Goal: Task Accomplishment & Management: Manage account settings

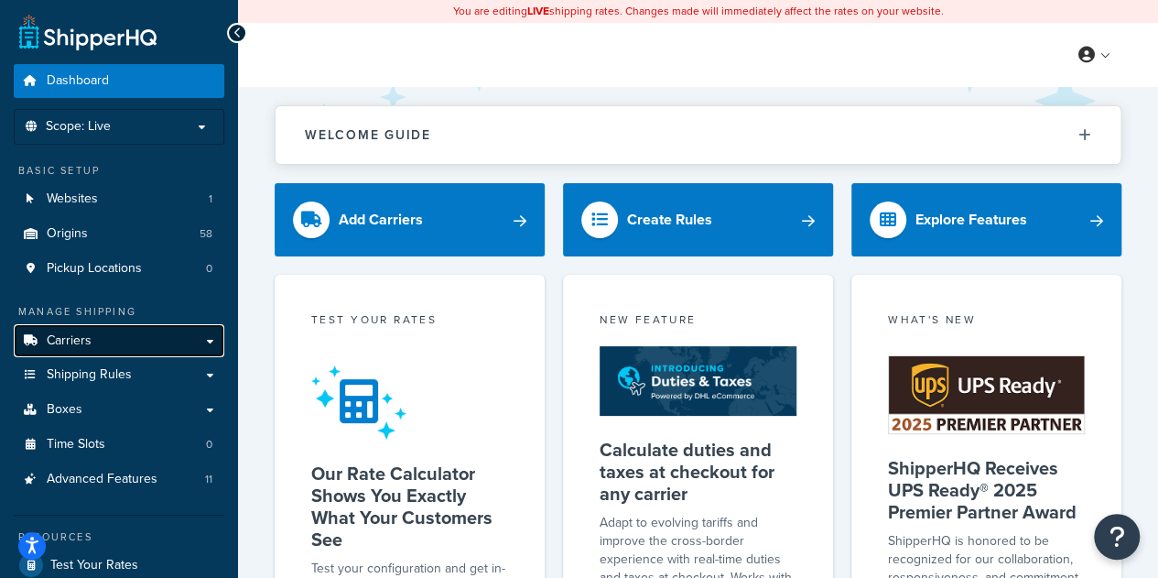
click at [81, 351] on link "Carriers" at bounding box center [119, 341] width 211 height 34
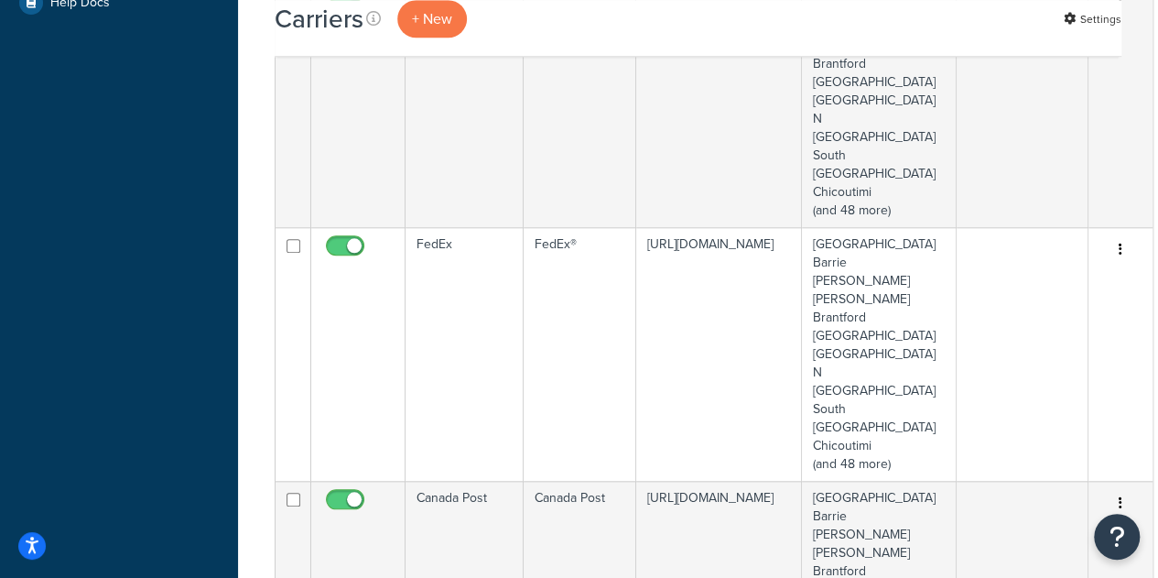
scroll to position [774, 0]
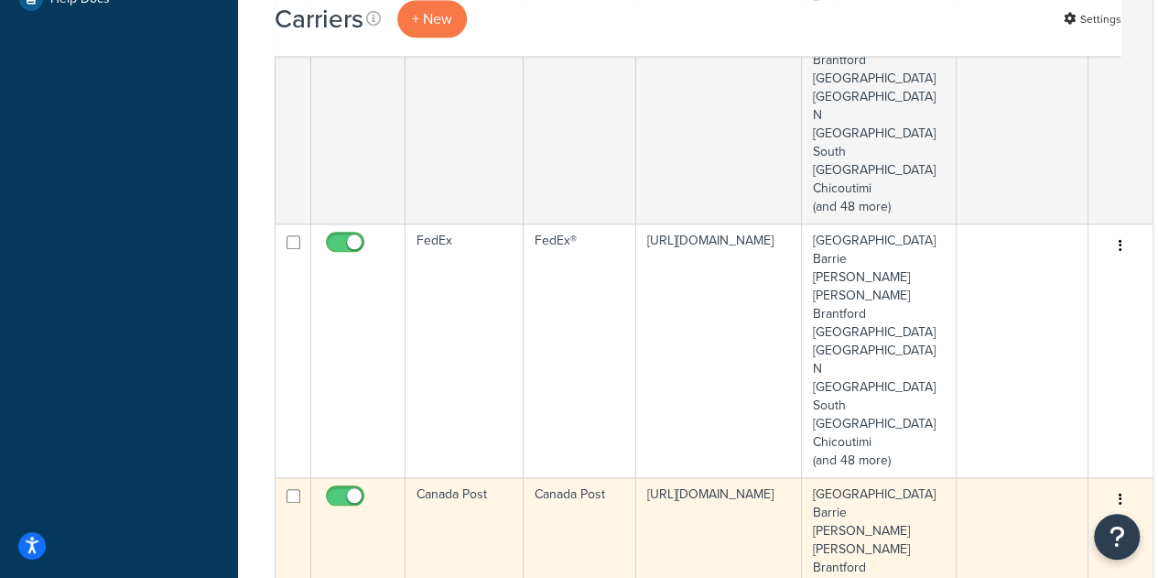
click at [336, 489] on input "checkbox" at bounding box center [347, 500] width 50 height 23
checkbox input "false"
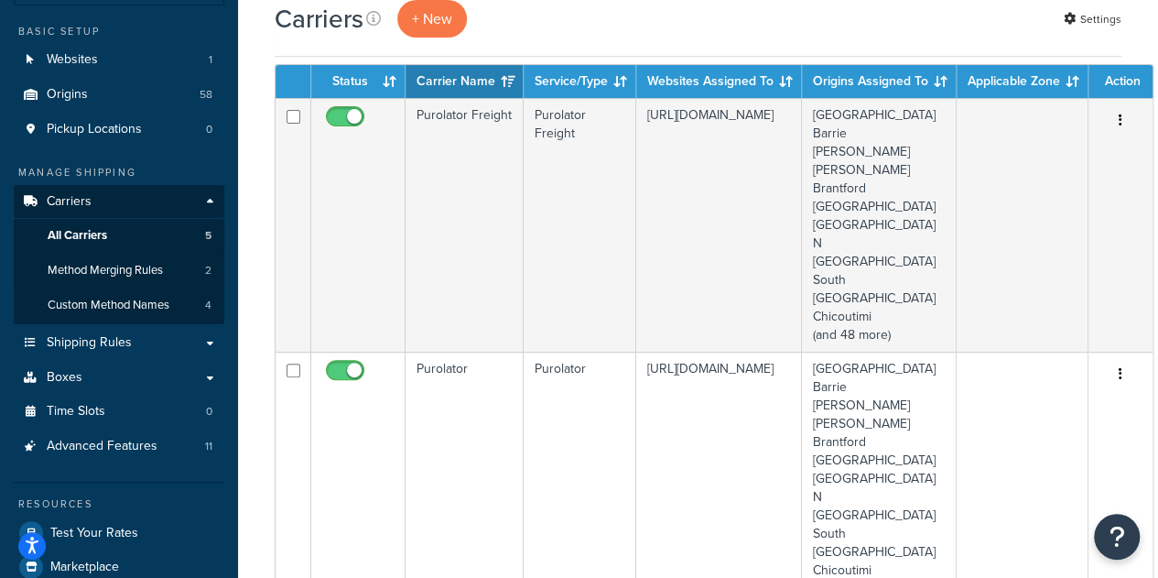
scroll to position [71, 0]
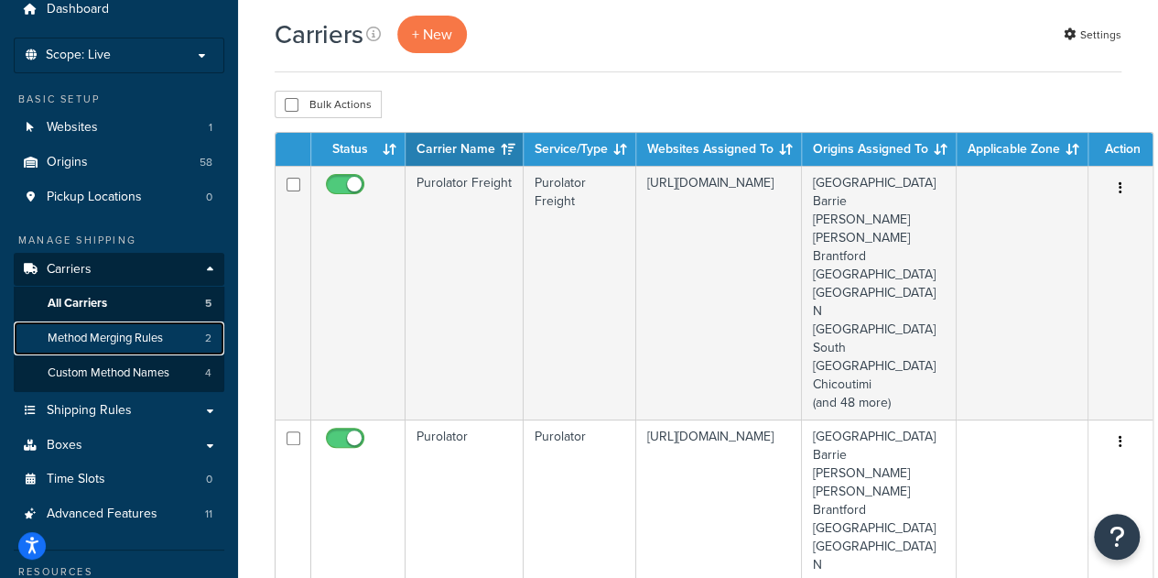
click at [109, 346] on link "Method Merging Rules 2" at bounding box center [119, 338] width 211 height 34
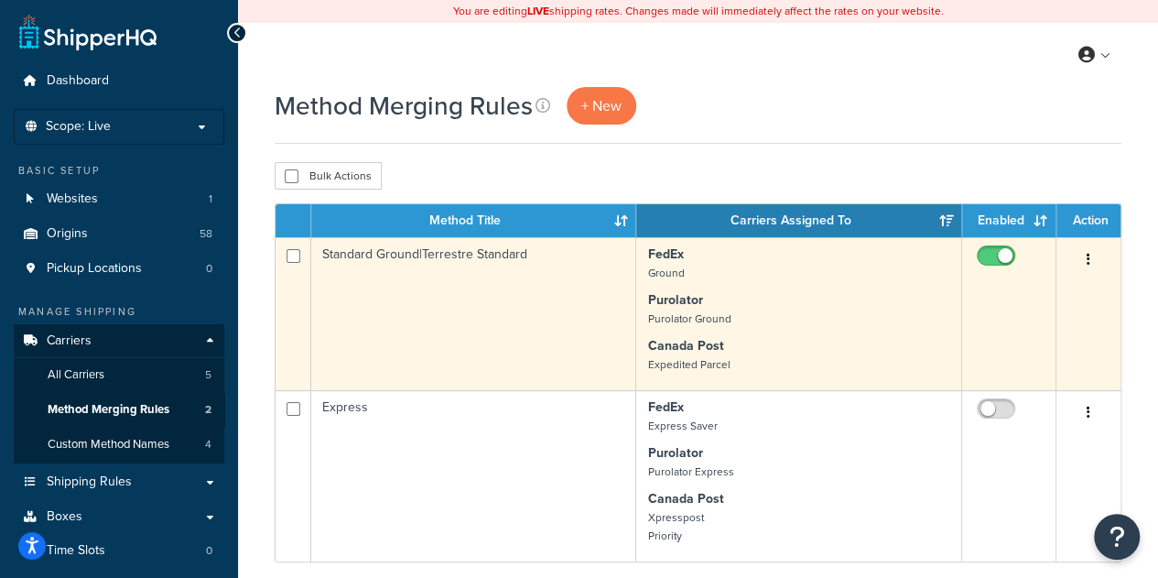
click at [725, 351] on p "Canada Post Expedited Parcel" at bounding box center [798, 355] width 303 height 37
click at [366, 257] on td "Standard Ground|Terrestre Standard" at bounding box center [473, 313] width 325 height 153
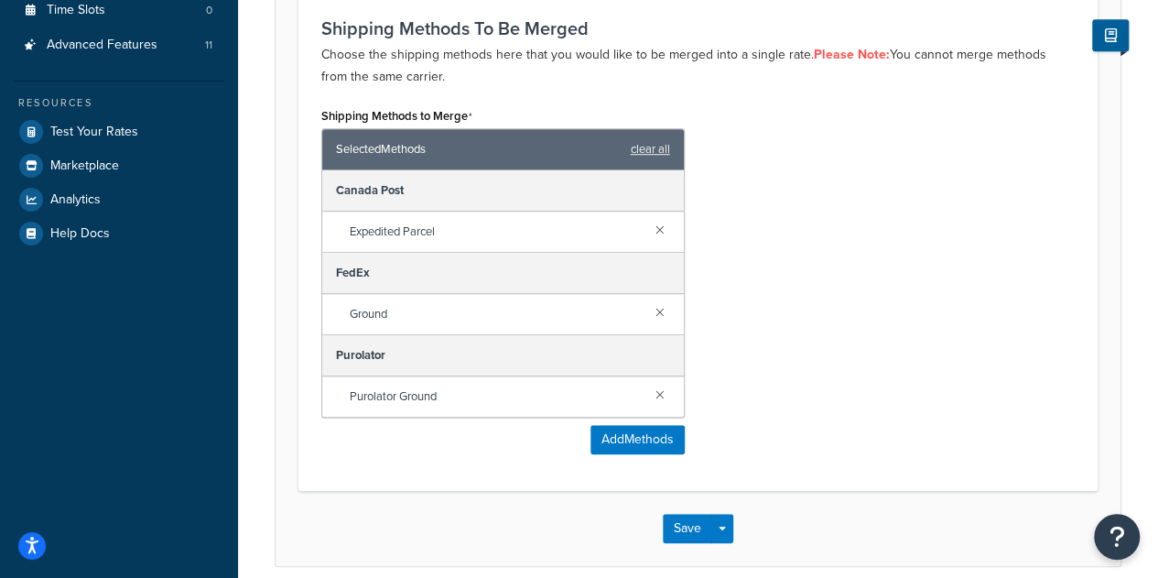
scroll to position [569, 0]
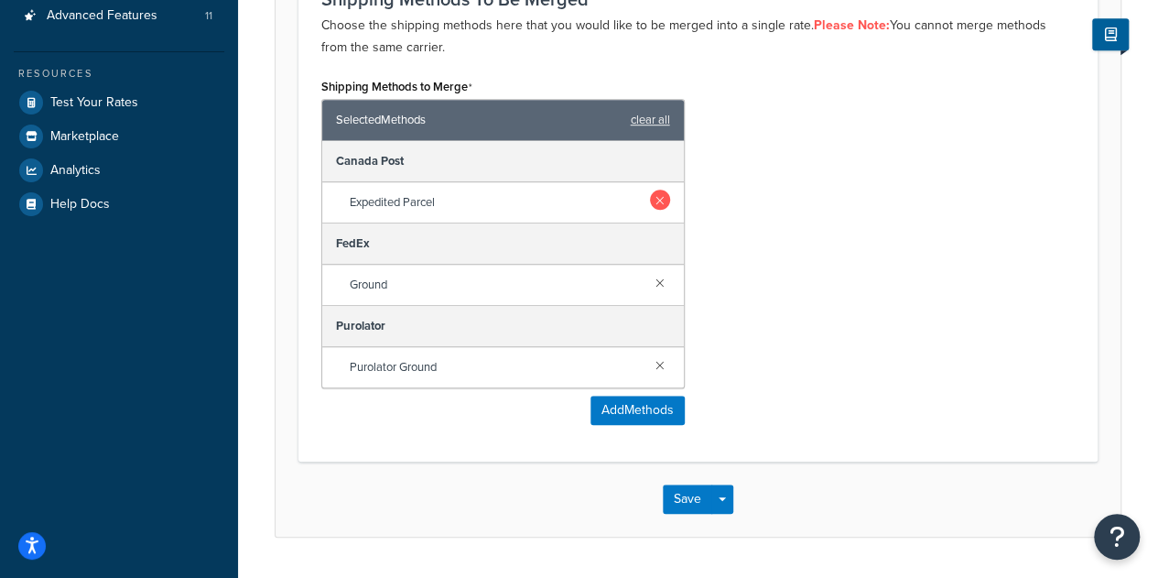
click at [657, 200] on link at bounding box center [660, 199] width 20 height 20
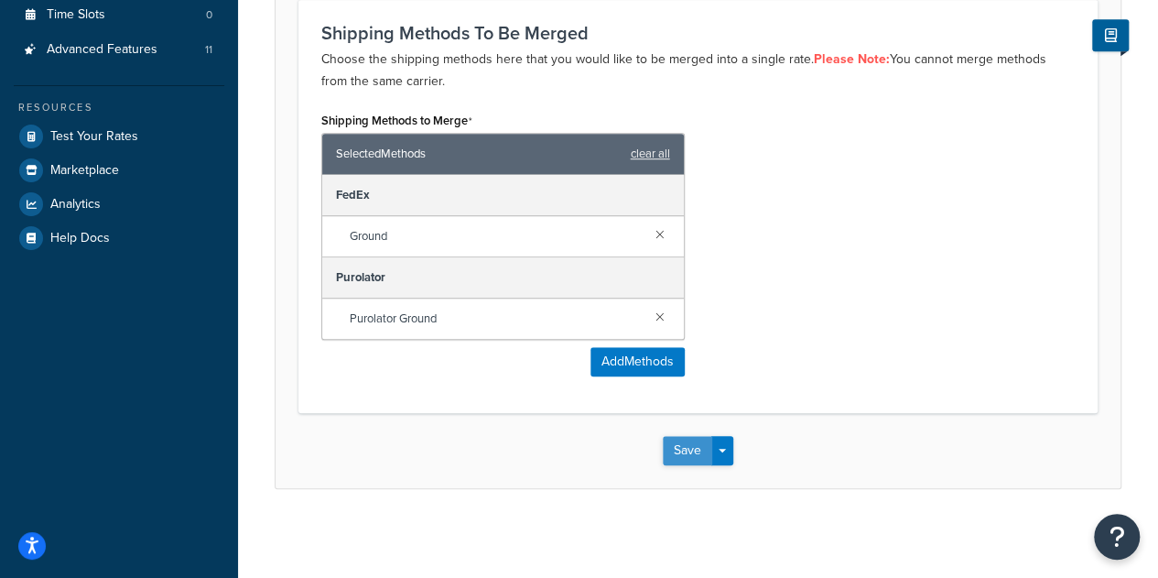
click at [687, 454] on button "Save" at bounding box center [687, 450] width 49 height 29
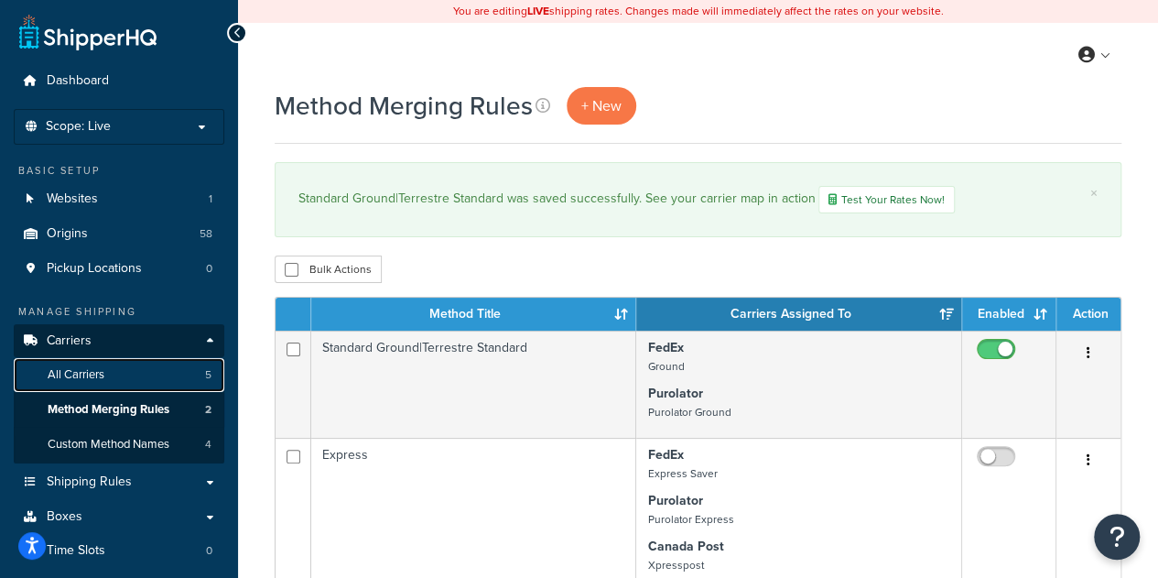
click at [91, 372] on span "All Carriers" at bounding box center [76, 375] width 57 height 16
